Goal: Task Accomplishment & Management: Manage account settings

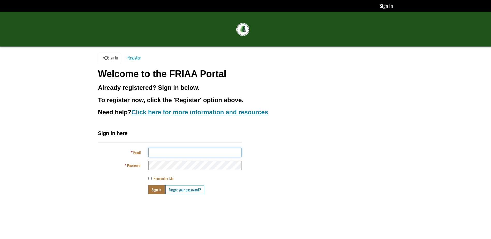
click at [184, 150] on input "Email" at bounding box center [194, 152] width 93 height 9
type input "**********"
click at [154, 190] on button "Sign in" at bounding box center [156, 189] width 16 height 9
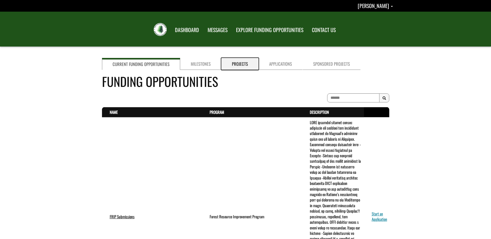
click at [242, 66] on link "Projects" at bounding box center [239, 64] width 37 height 12
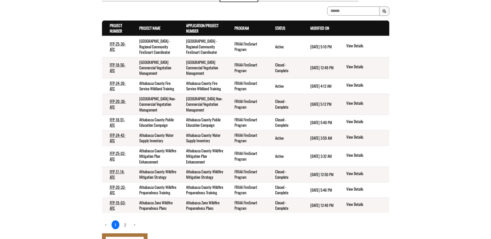
scroll to position [78, 0]
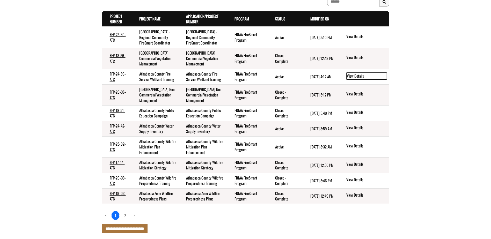
click at [349, 80] on link "View Details" at bounding box center [367, 76] width 41 height 7
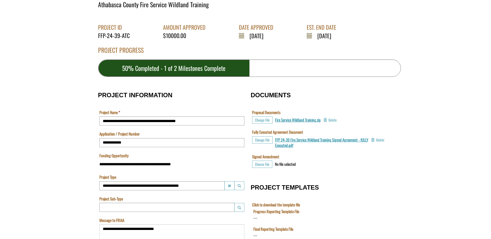
scroll to position [104, 0]
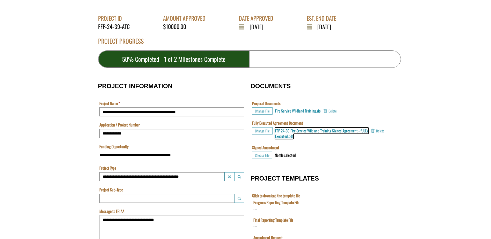
click at [284, 135] on span "FFP 24-39 Fire Service Wildland Training Signed Agreement - fULLY Executed.pdf" at bounding box center [321, 133] width 93 height 11
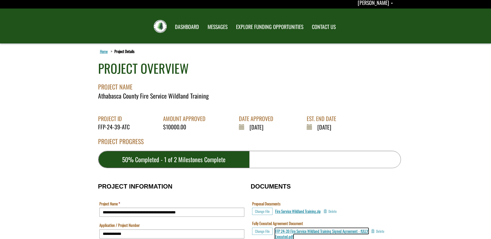
scroll to position [0, 0]
